Goal: Navigation & Orientation: Find specific page/section

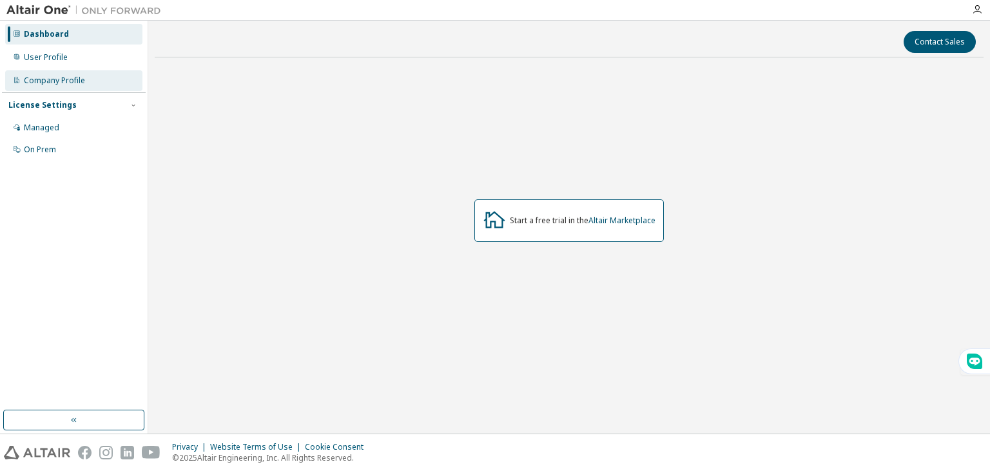
click at [57, 82] on div "Company Profile" at bounding box center [54, 80] width 61 height 10
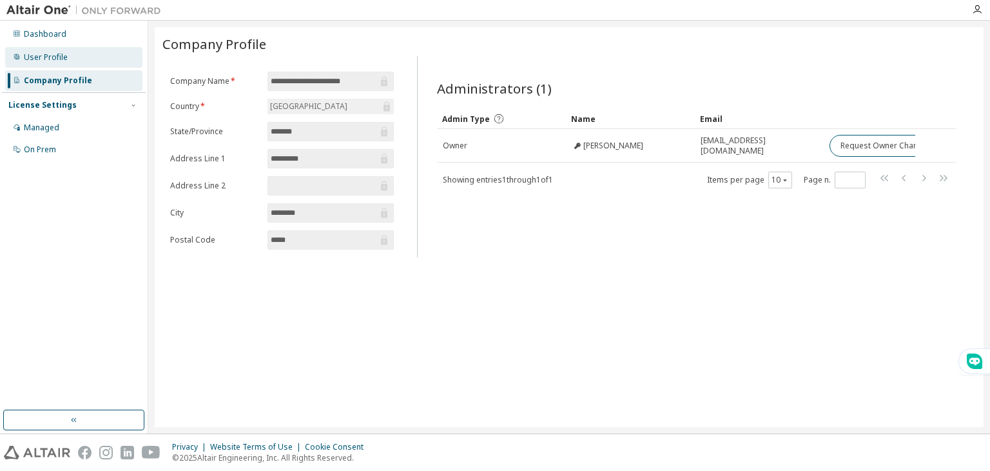
click at [66, 63] on div "User Profile" at bounding box center [73, 57] width 137 height 21
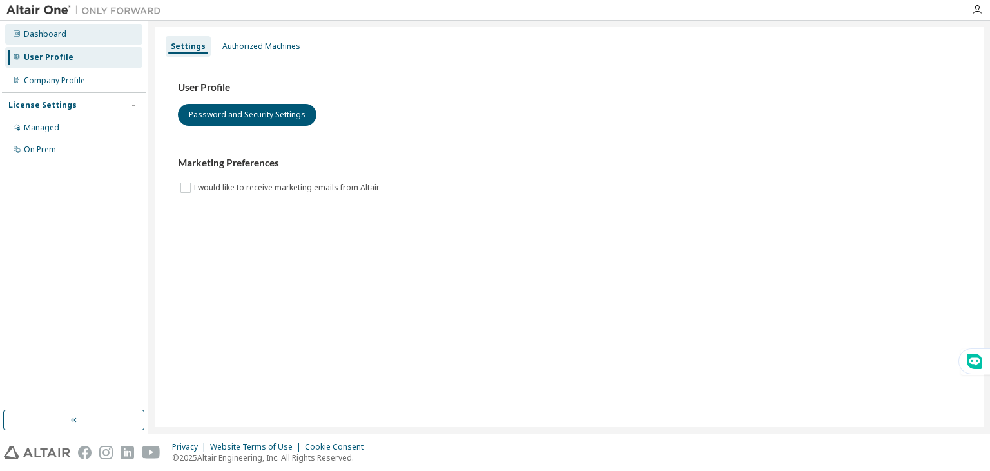
click at [70, 35] on div "Dashboard" at bounding box center [73, 34] width 137 height 21
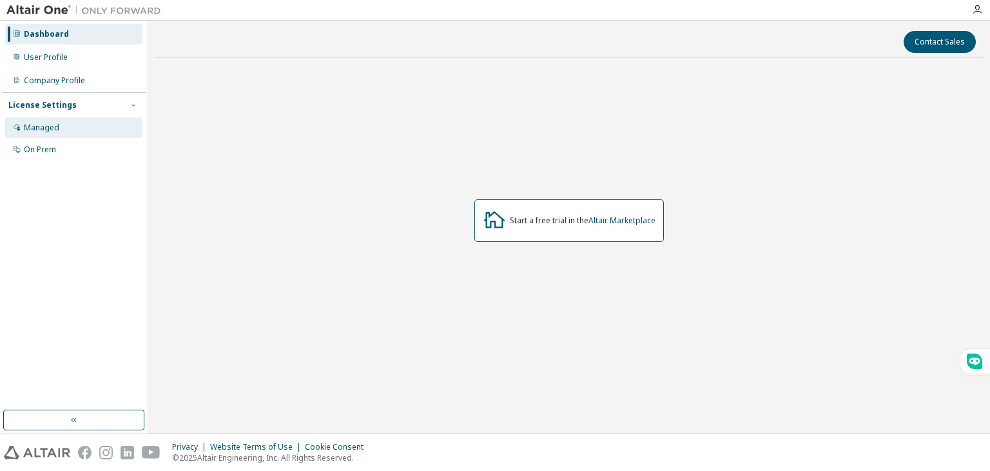
click at [40, 133] on div "Managed" at bounding box center [73, 127] width 137 height 21
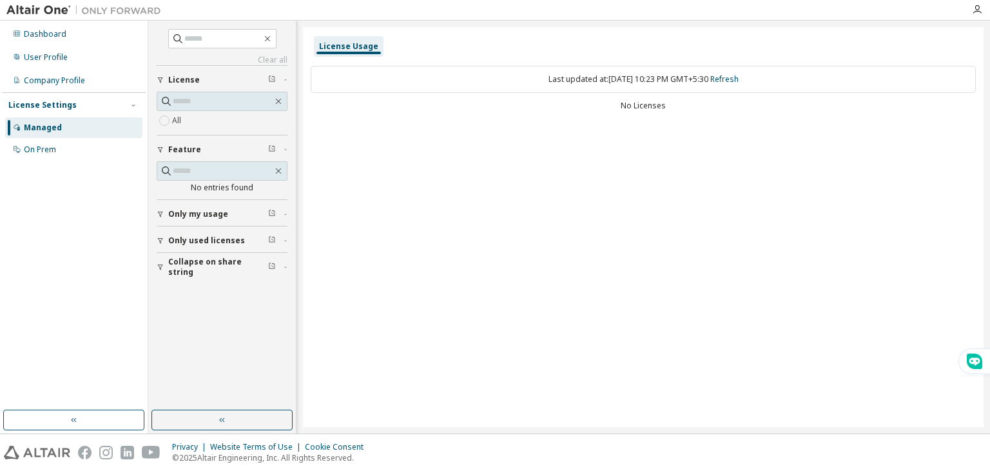
click at [208, 238] on span "Only used licenses" at bounding box center [206, 240] width 77 height 10
click at [46, 141] on div "On Prem" at bounding box center [73, 149] width 137 height 21
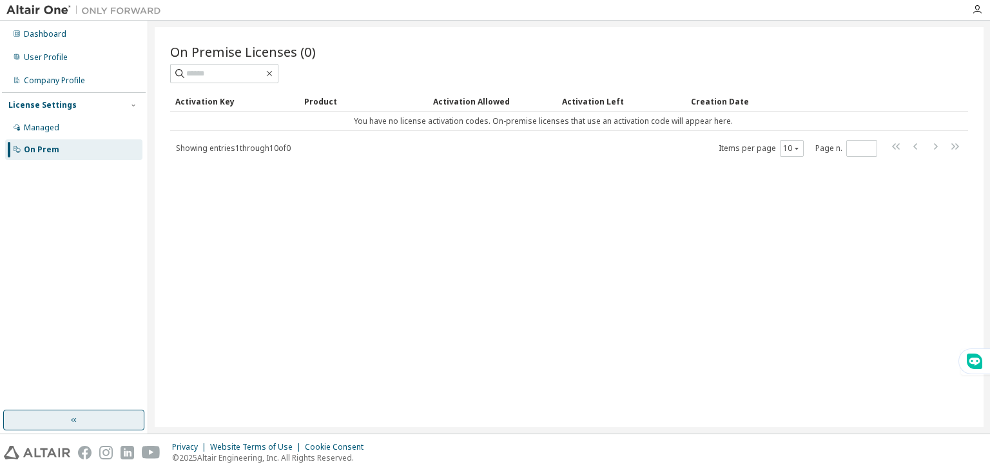
click at [33, 414] on button "button" at bounding box center [73, 419] width 141 height 21
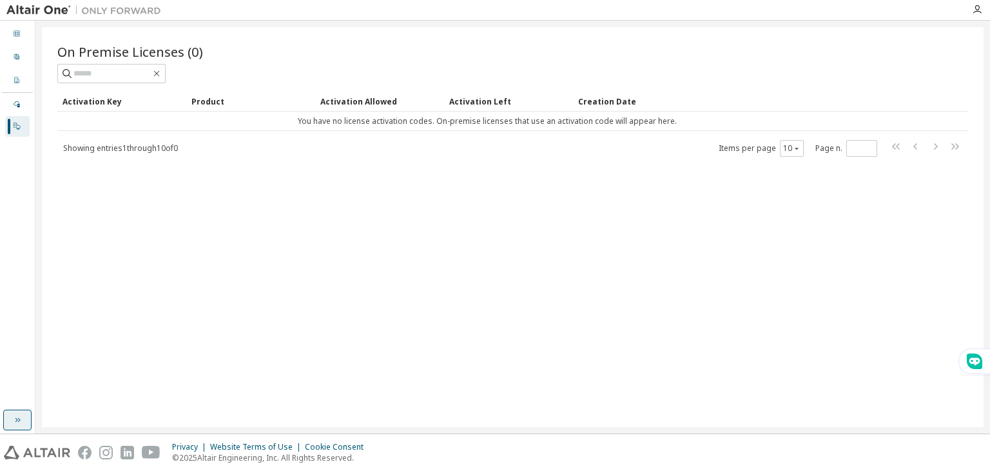
click at [24, 420] on button "button" at bounding box center [17, 419] width 28 height 21
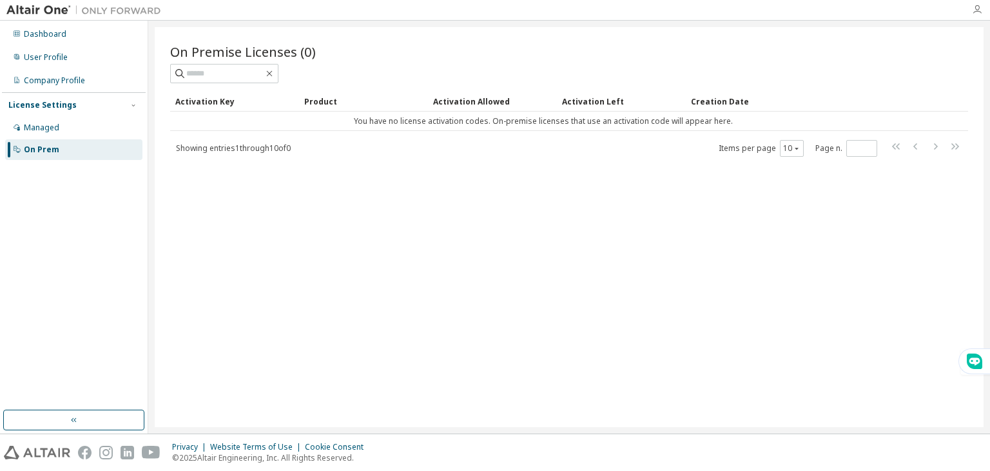
click at [975, 13] on icon "button" at bounding box center [977, 10] width 10 height 10
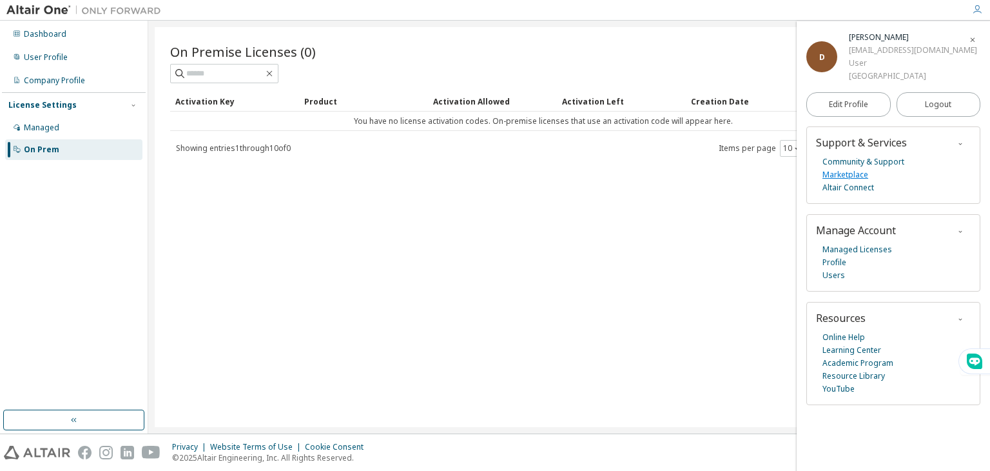
click at [851, 174] on link "Marketplace" at bounding box center [846, 174] width 46 height 13
click at [49, 153] on div "On Prem" at bounding box center [41, 149] width 35 height 10
